Goal: Task Accomplishment & Management: Complete application form

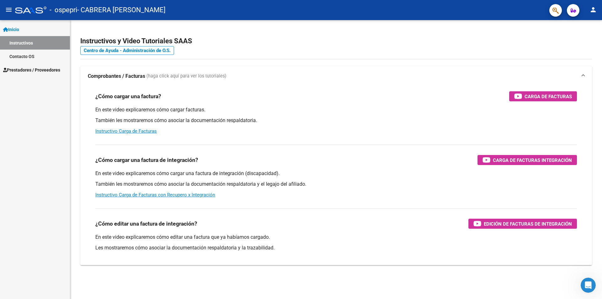
click at [44, 70] on span "Prestadores / Proveedores" at bounding box center [31, 69] width 57 height 7
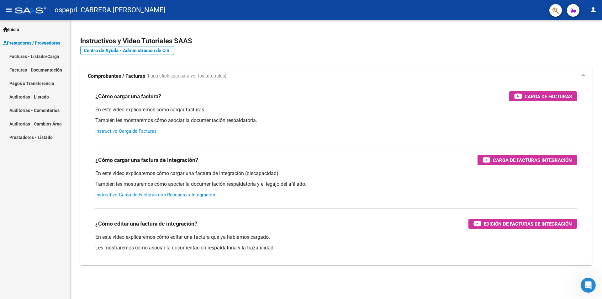
click at [44, 56] on link "Facturas - Listado/Carga" at bounding box center [35, 56] width 70 height 13
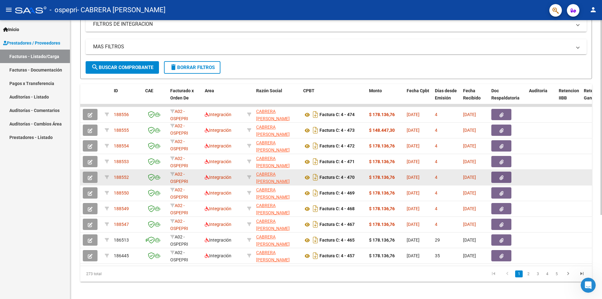
scroll to position [120, 0]
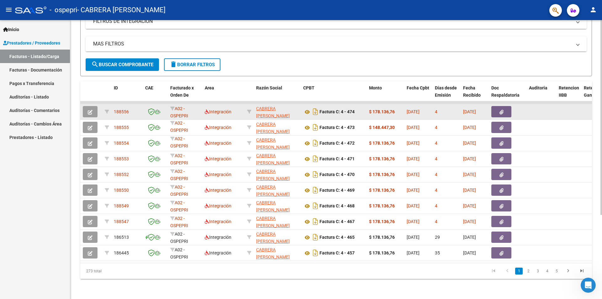
click at [91, 110] on icon "button" at bounding box center [90, 112] width 5 height 5
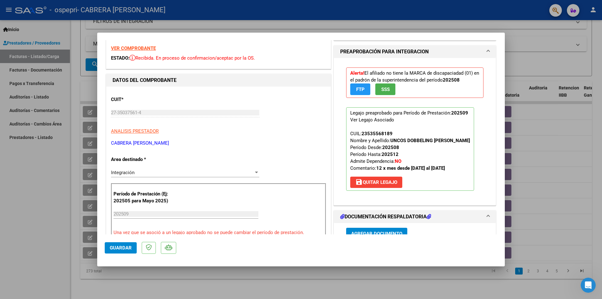
scroll to position [0, 0]
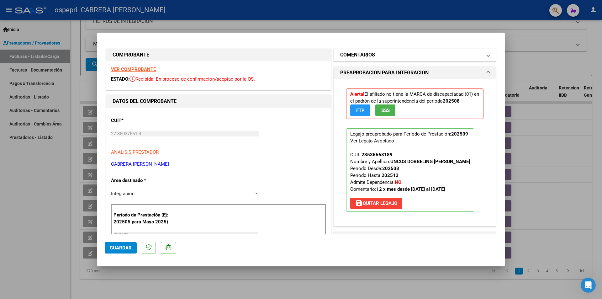
click at [384, 52] on mat-panel-title "COMENTARIOS" at bounding box center [411, 55] width 142 height 8
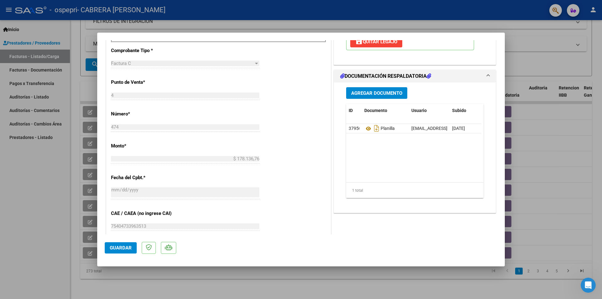
scroll to position [230, 0]
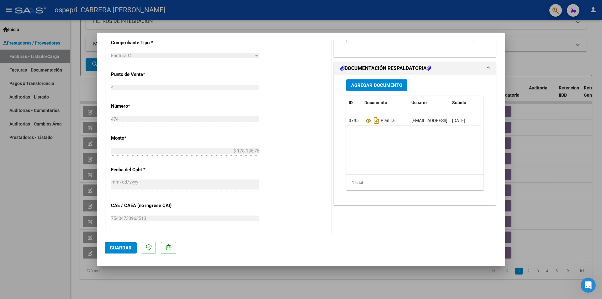
click at [39, 211] on div at bounding box center [301, 149] width 602 height 299
type input "$ 0,00"
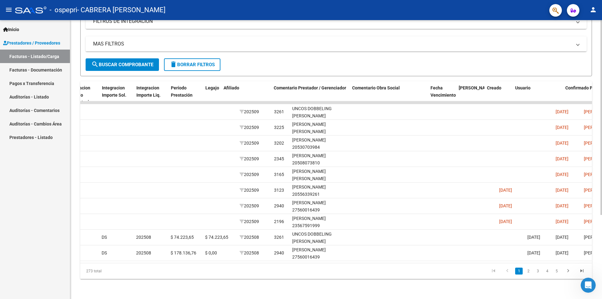
scroll to position [0, 810]
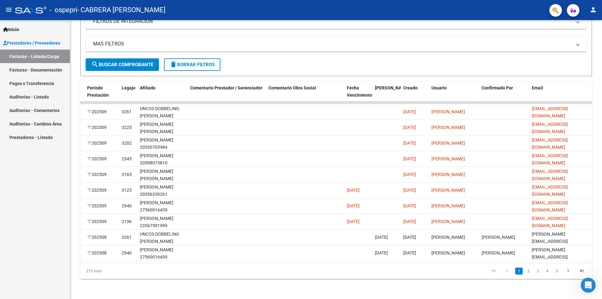
click at [593, 12] on mat-icon "person" at bounding box center [593, 10] width 8 height 8
click at [579, 42] on button "exit_to_app Salir" at bounding box center [580, 41] width 38 height 15
